Goal: Check status

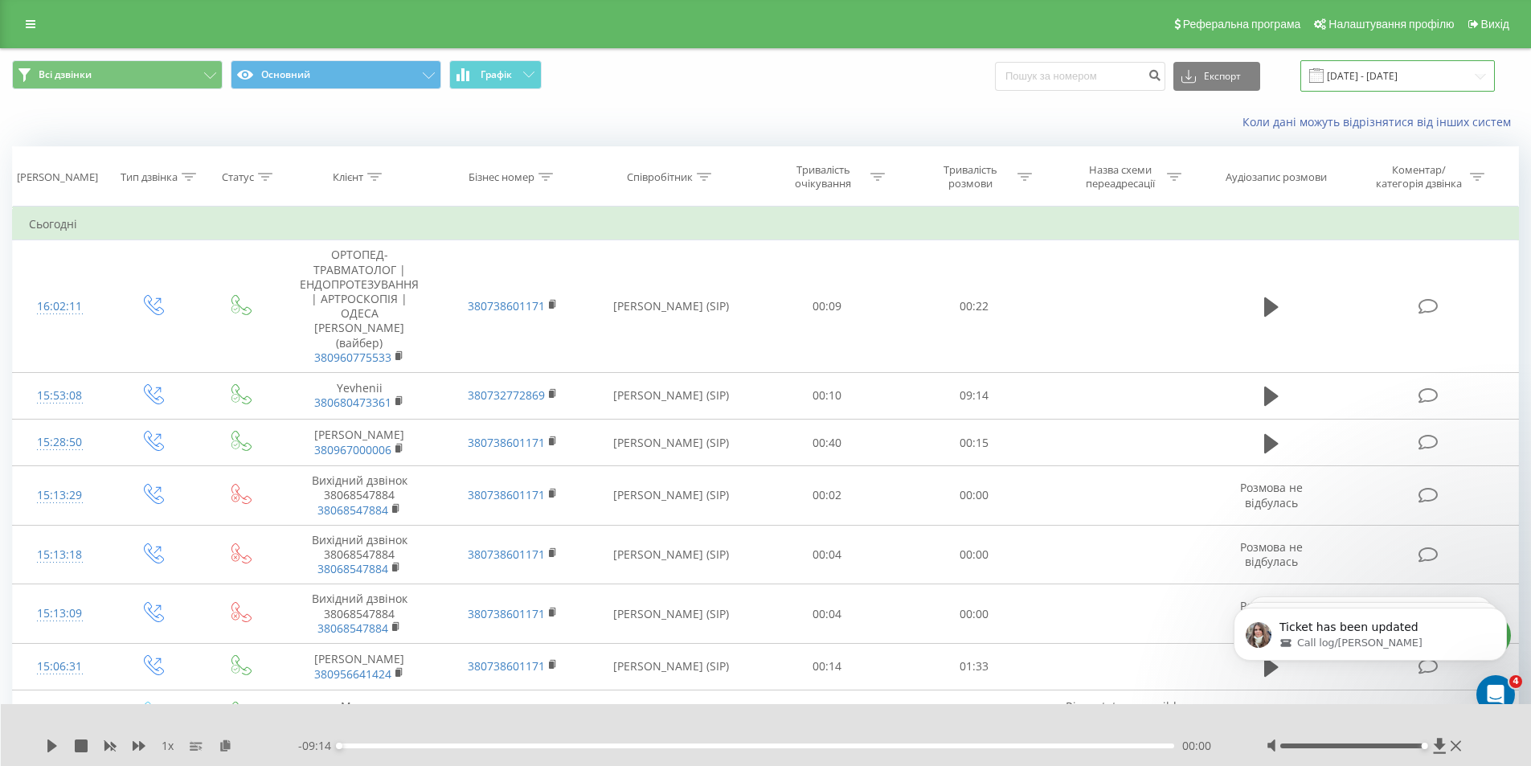
click at [1420, 69] on input "[DATE] - [DATE]" at bounding box center [1398, 75] width 195 height 31
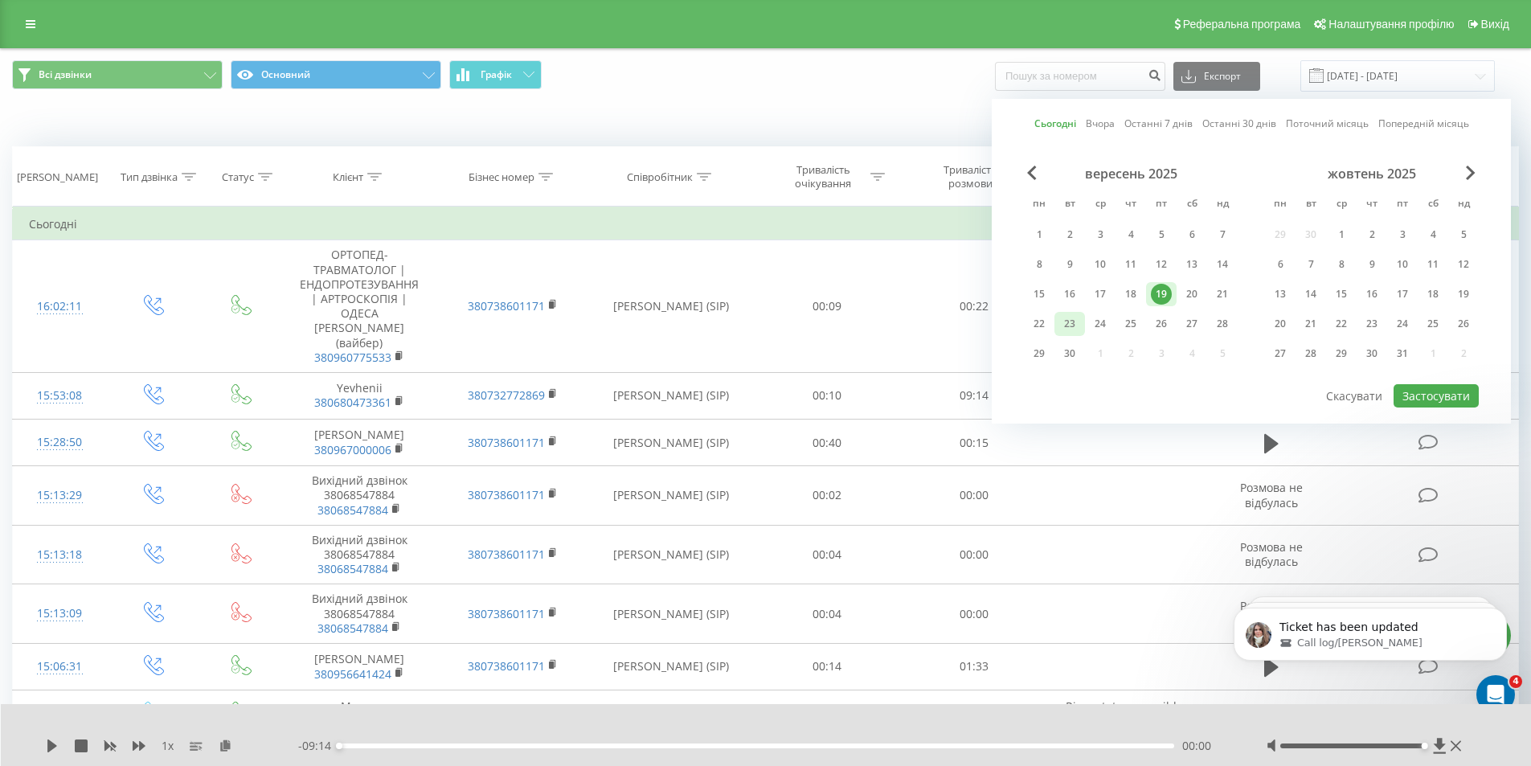
click at [1067, 320] on div "23" at bounding box center [1069, 323] width 21 height 21
click at [1429, 399] on button "Застосувати" at bounding box center [1436, 395] width 85 height 23
type input "[DATE] - [DATE]"
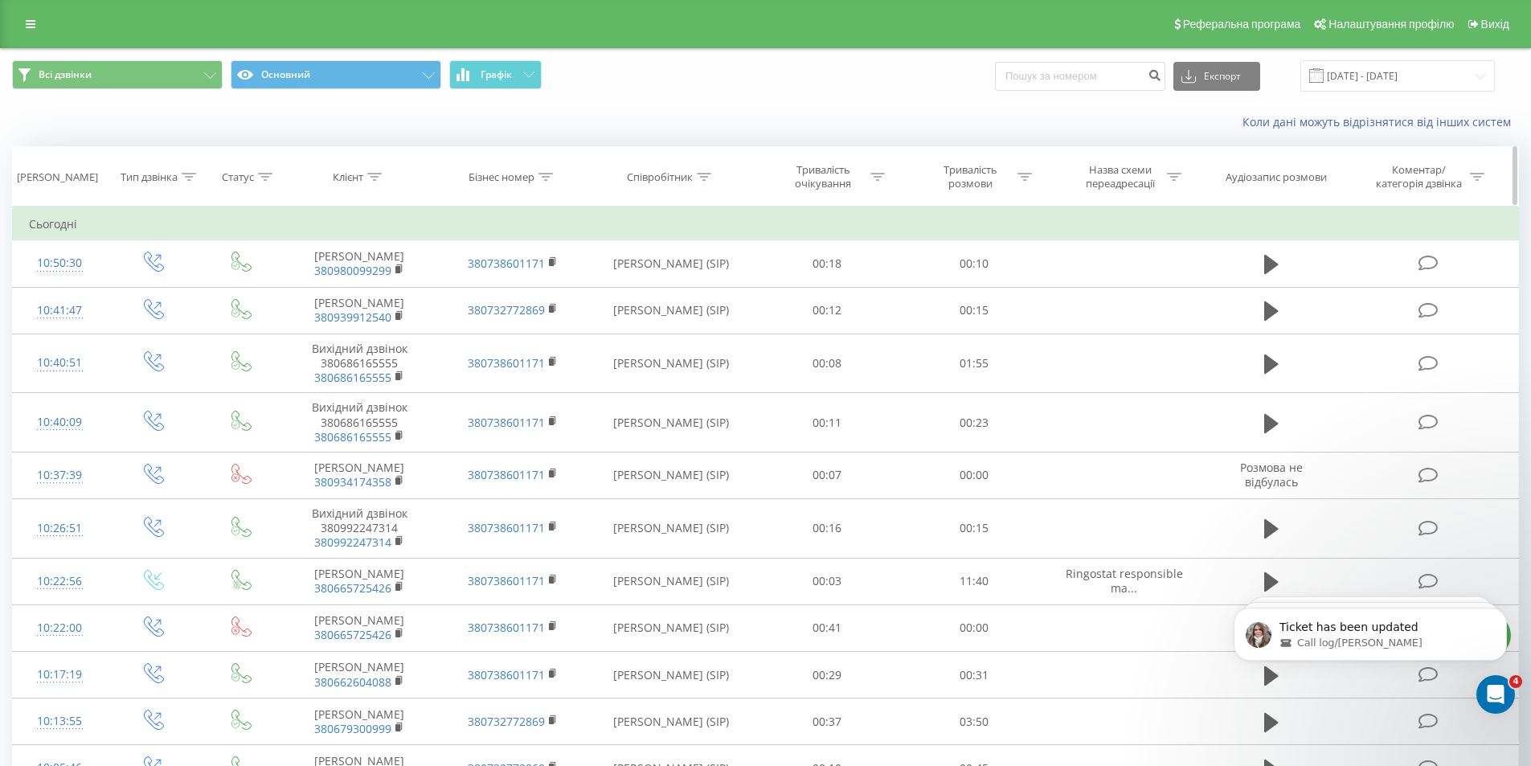
click at [711, 171] on div at bounding box center [704, 177] width 14 height 14
click at [696, 254] on div at bounding box center [662, 255] width 114 height 15
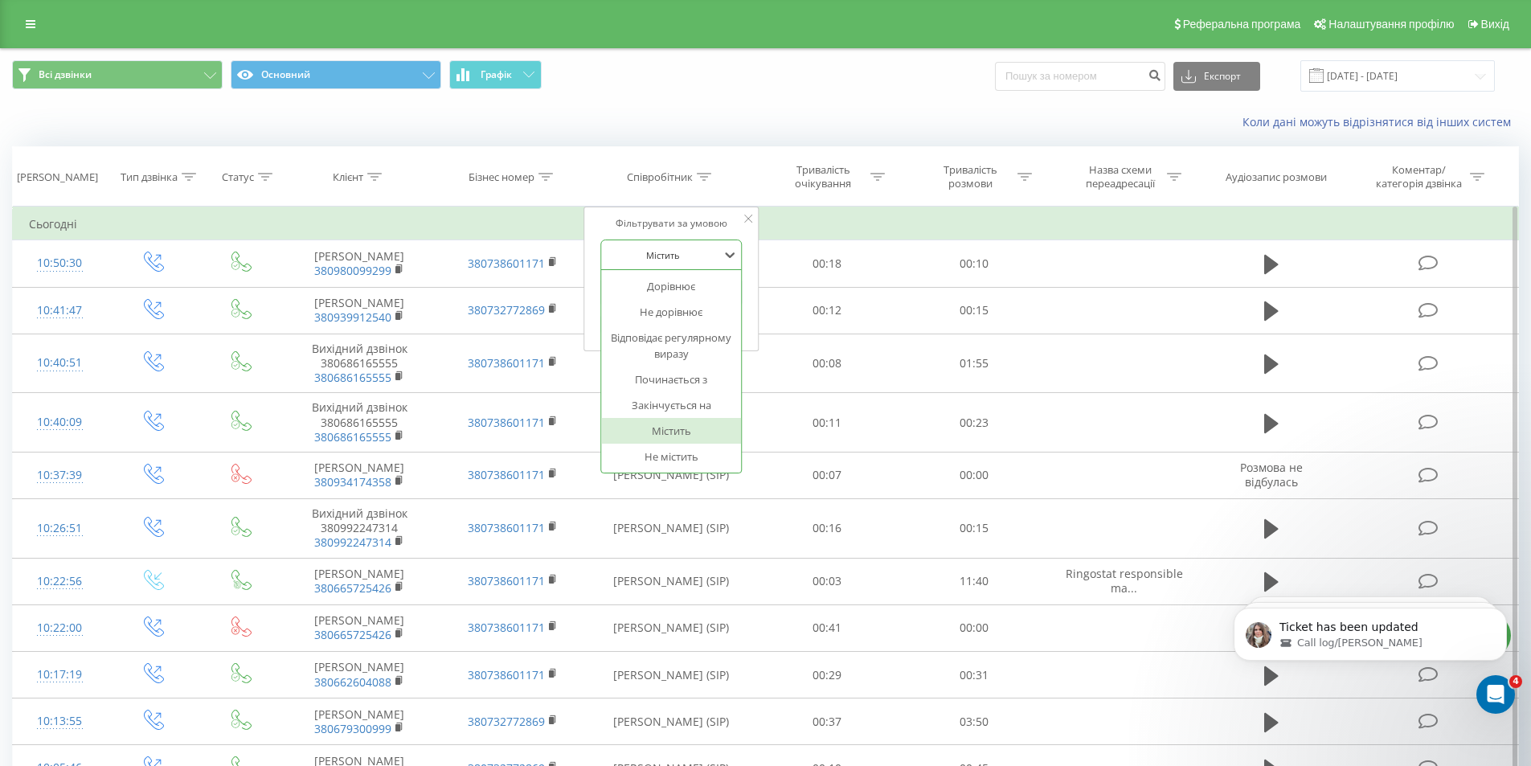
click at [756, 255] on div "Фільтрувати за умовою 7 results available. Use Up and Down to choose options, p…" at bounding box center [671, 279] width 175 height 145
click at [715, 295] on input "text" at bounding box center [670, 292] width 141 height 28
type input "[PERSON_NAME]"
click at [711, 321] on span "OK" at bounding box center [705, 323] width 45 height 25
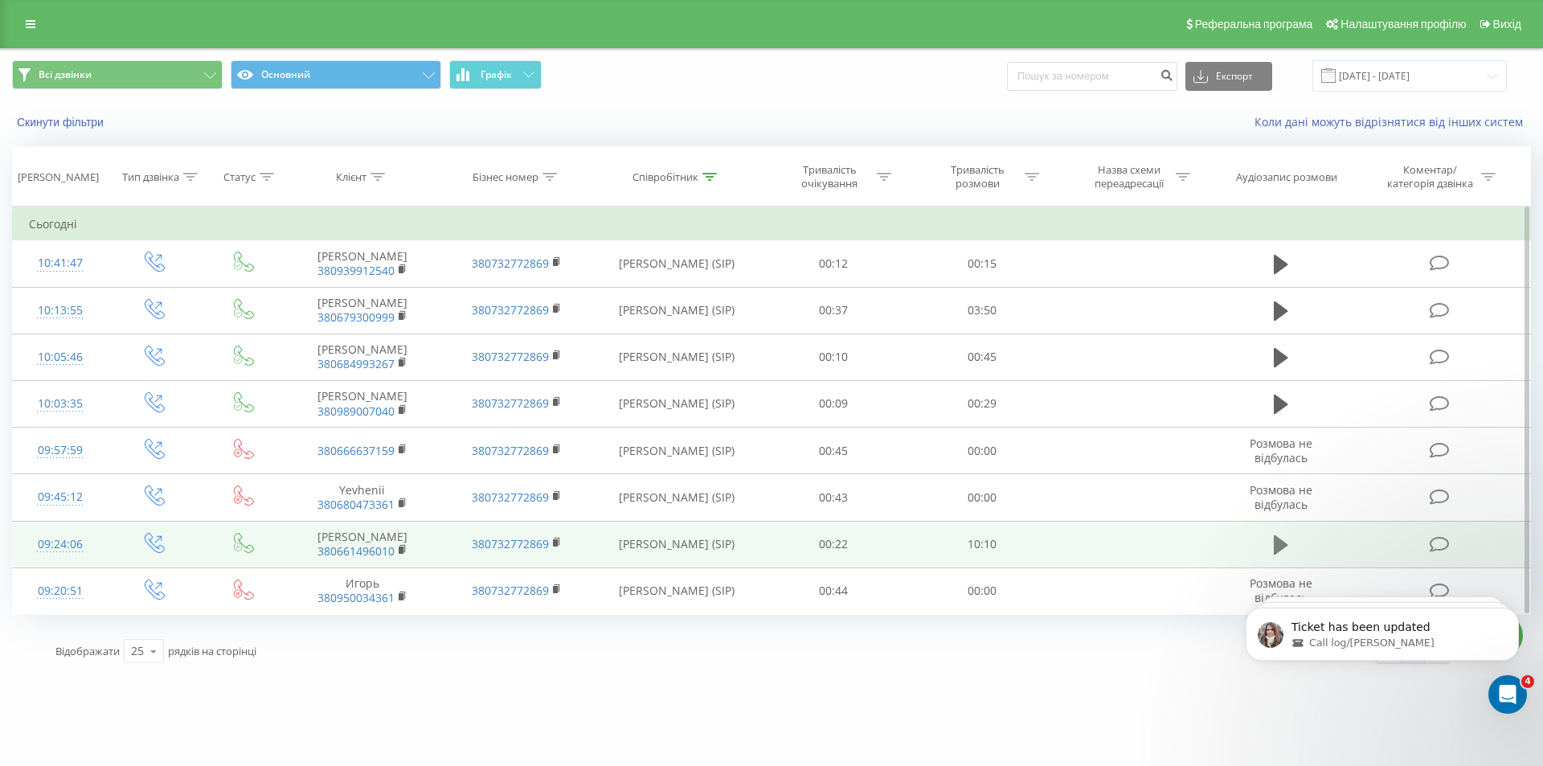
click at [1284, 543] on icon at bounding box center [1281, 544] width 14 height 19
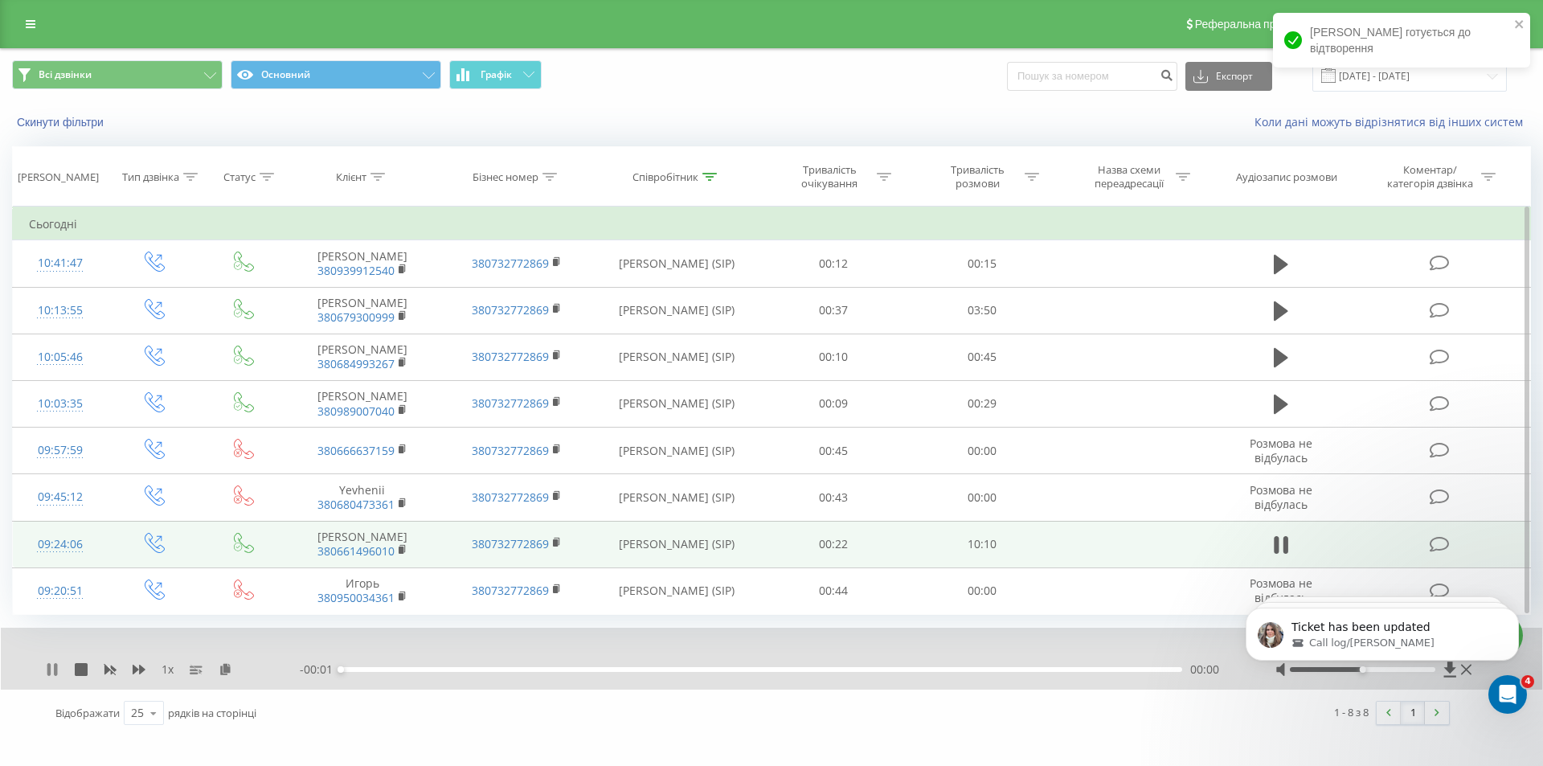
click at [52, 669] on icon at bounding box center [52, 669] width 13 height 13
